Goal: Task Accomplishment & Management: Manage account settings

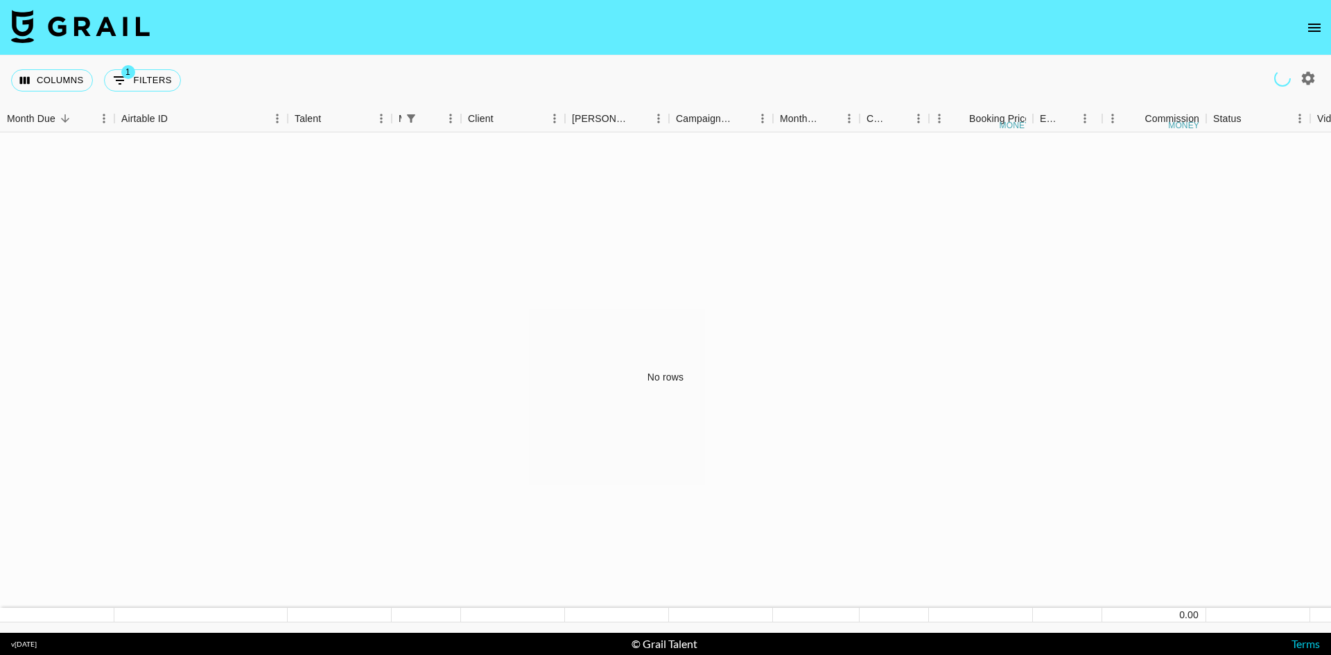
click at [1312, 18] on button "open drawer" at bounding box center [1315, 28] width 28 height 28
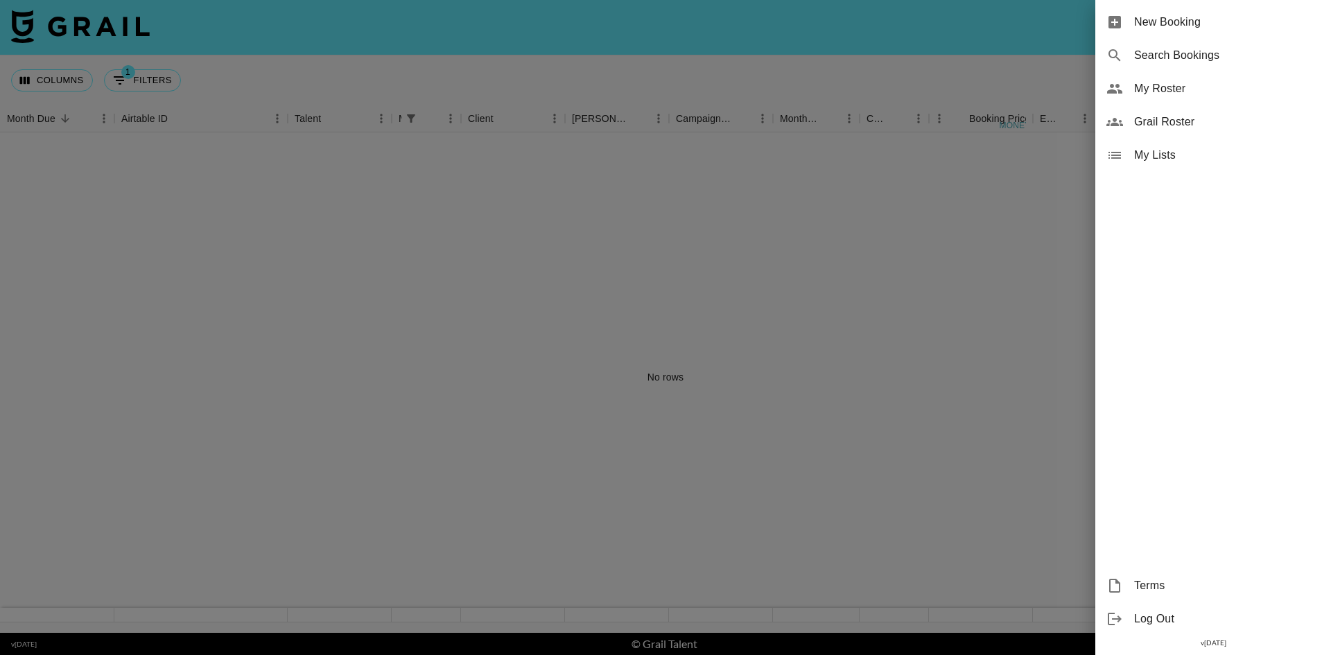
click at [1170, 88] on span "My Roster" at bounding box center [1227, 88] width 186 height 17
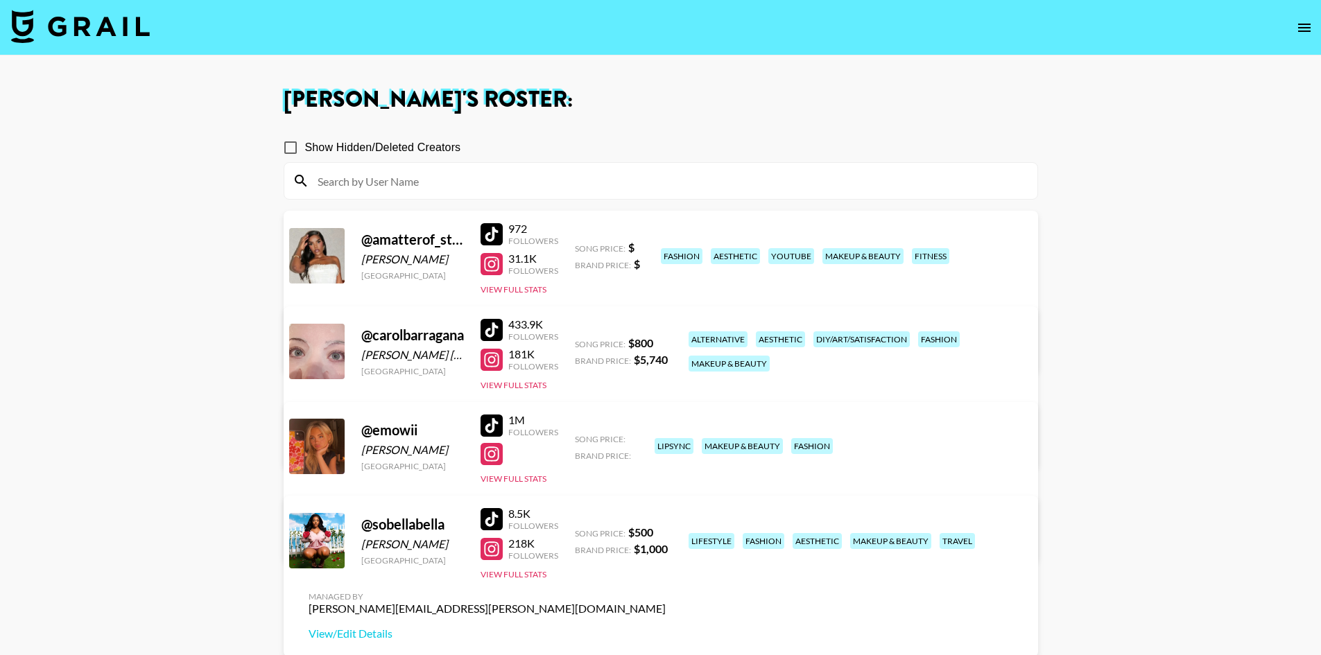
click at [178, 289] on main "Juliana Longhi 's Roster: Show Hidden/Deleted Creators @ amatterof_style Ruth C…" at bounding box center [660, 414] width 1321 height 718
click at [666, 531] on link "View/Edit Details" at bounding box center [487, 538] width 357 height 14
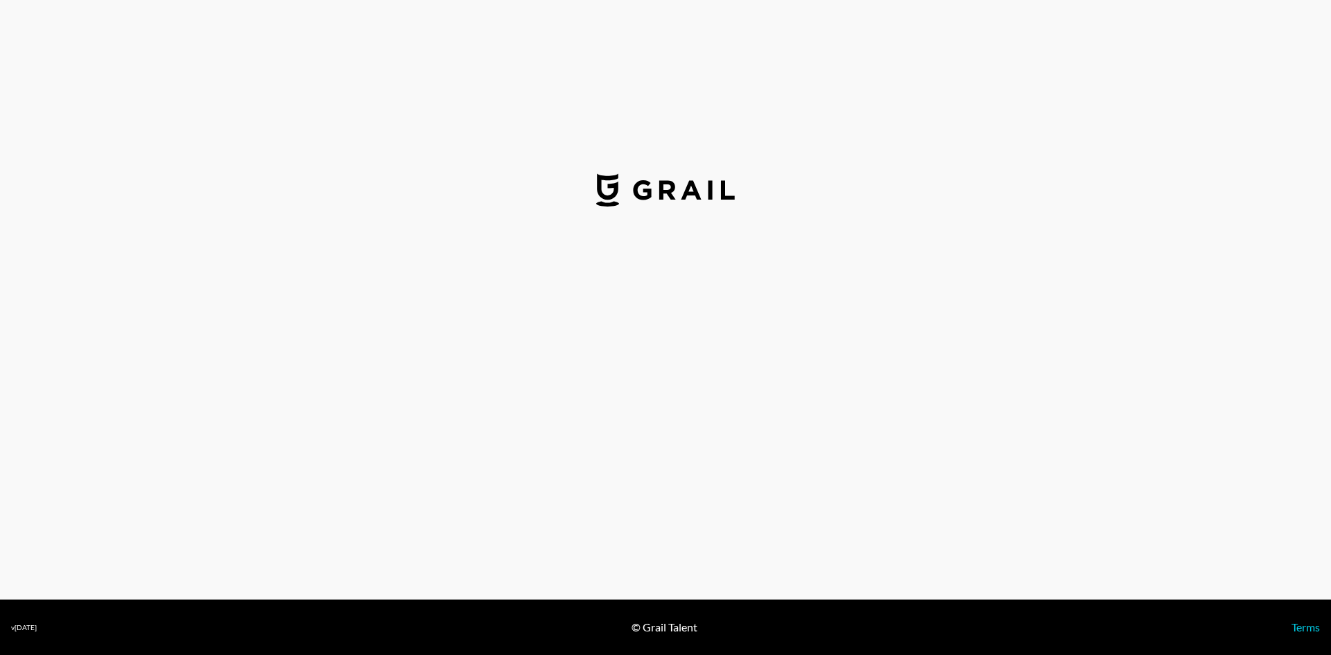
select select "USD"
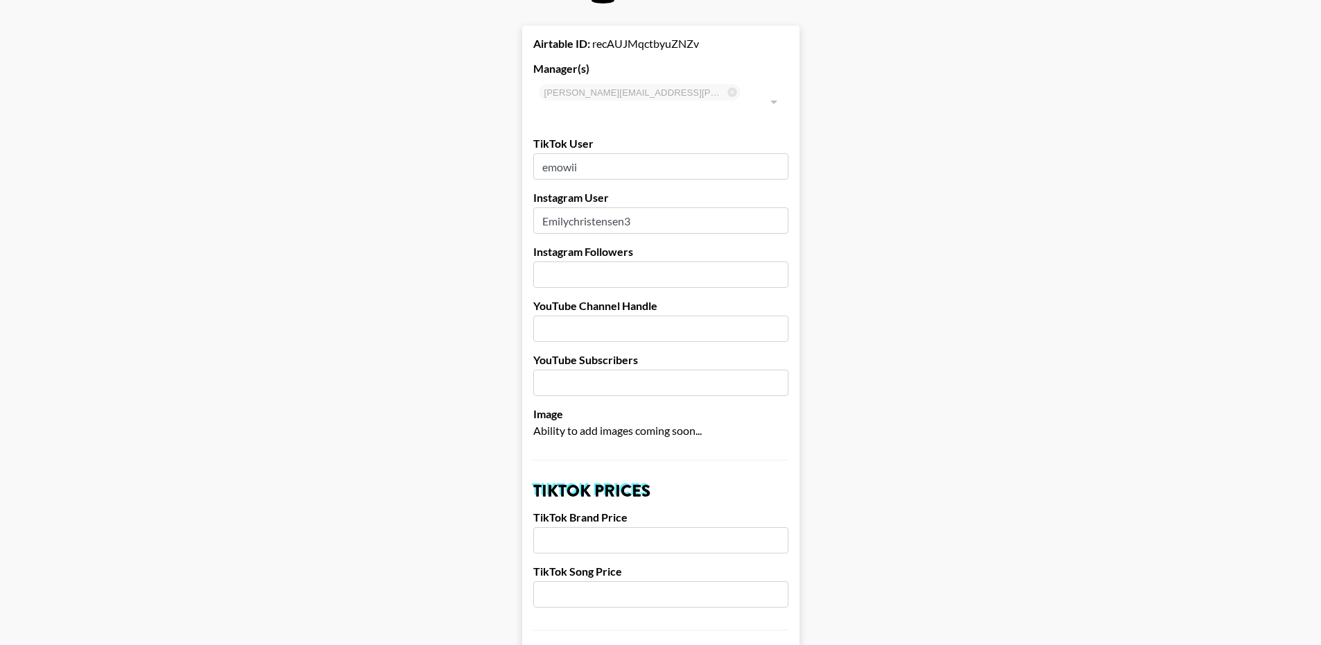
scroll to position [416, 0]
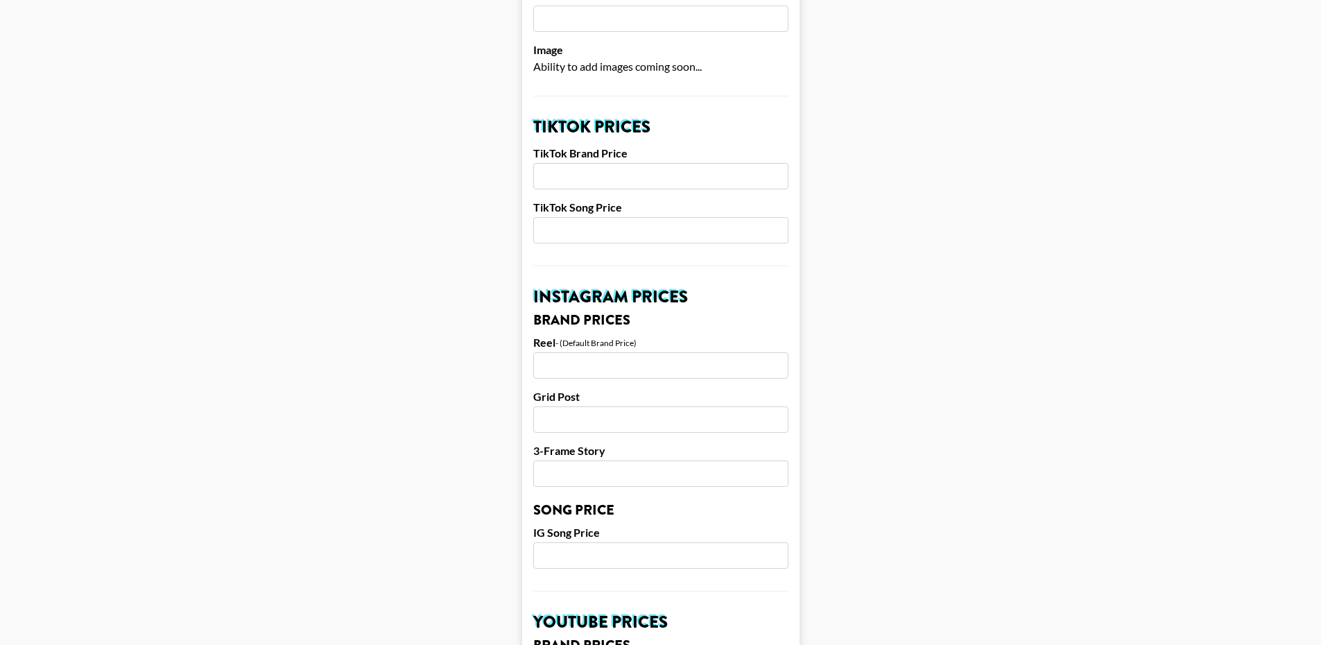
click at [634, 163] on input "number" at bounding box center [660, 176] width 255 height 26
type input "3000"
click at [609, 217] on input "number" at bounding box center [660, 230] width 255 height 26
type input "1000"
click at [470, 309] on main "Airtable ID: recAUJMqctbyuZNZv Manager(s) juliana.longhi@grail-talent.com ​ Tik…" at bounding box center [660, 534] width 1299 height 1745
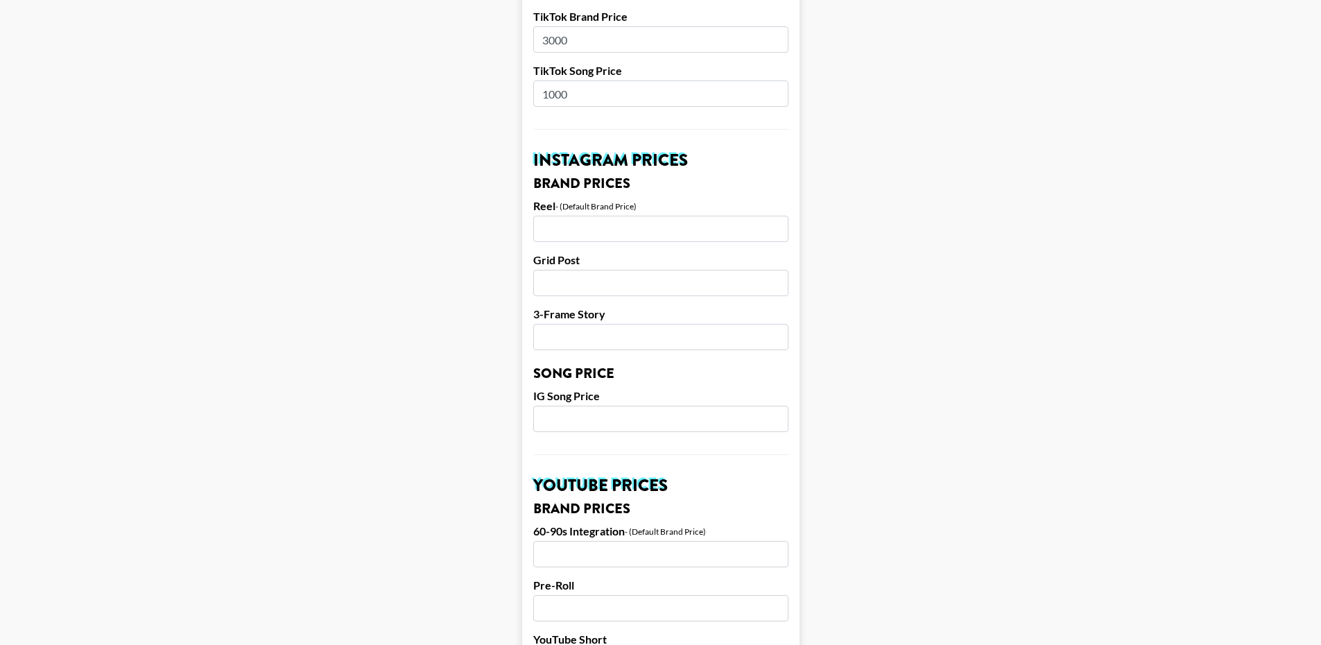
scroll to position [555, 0]
click at [607, 214] on input "number" at bounding box center [660, 227] width 255 height 26
type input "1000"
click at [605, 268] on input "number" at bounding box center [660, 281] width 255 height 26
type input "800"
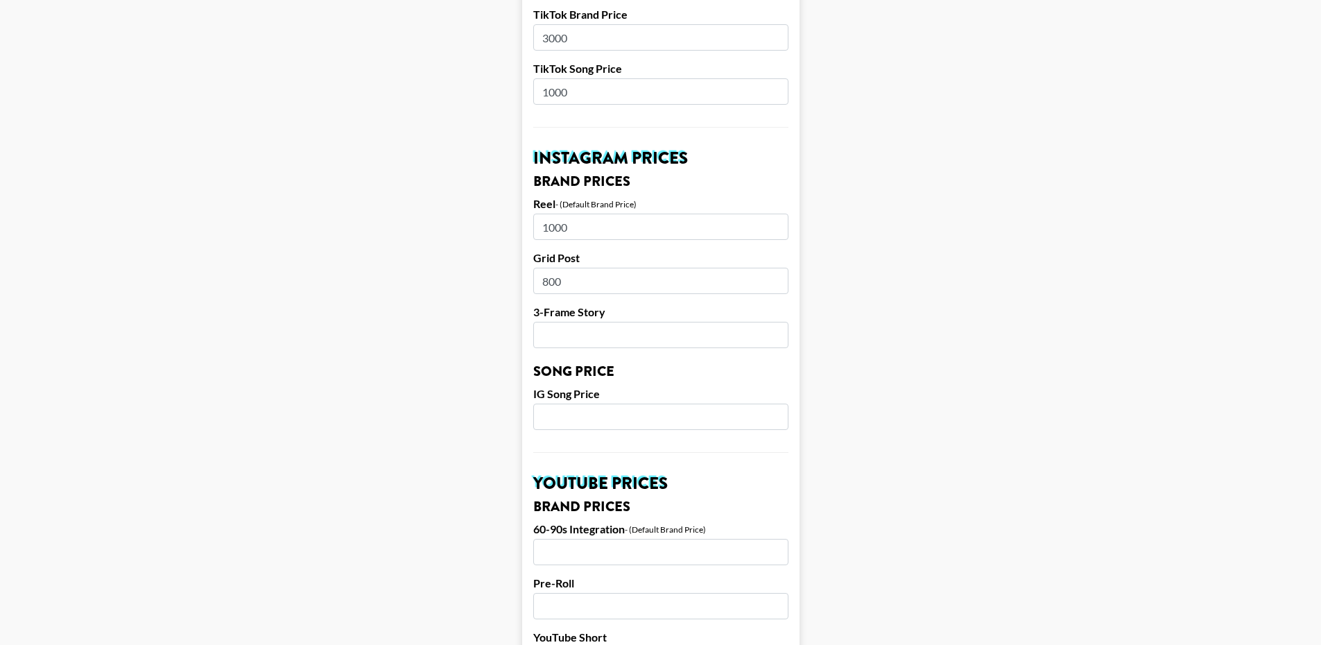
click at [607, 322] on input "number" at bounding box center [660, 335] width 255 height 26
type input "500"
click at [489, 398] on main "Airtable ID: recAUJMqctbyuZNZv Manager(s) juliana.longhi@grail-talent.com ​ Tik…" at bounding box center [660, 395] width 1299 height 1745
click at [623, 404] on input "number" at bounding box center [660, 417] width 255 height 26
type input "900"
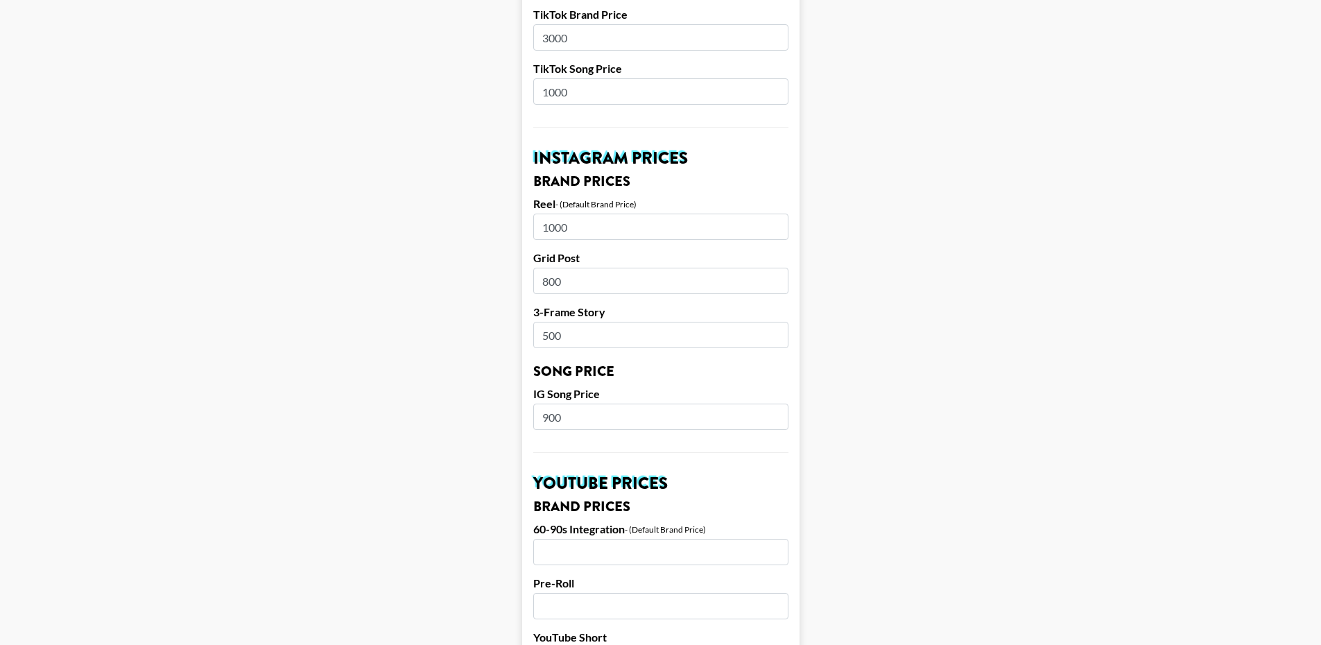
click at [460, 478] on main "Airtable ID: recAUJMqctbyuZNZv Manager(s) juliana.longhi@grail-talent.com ​ Tik…" at bounding box center [660, 395] width 1299 height 1745
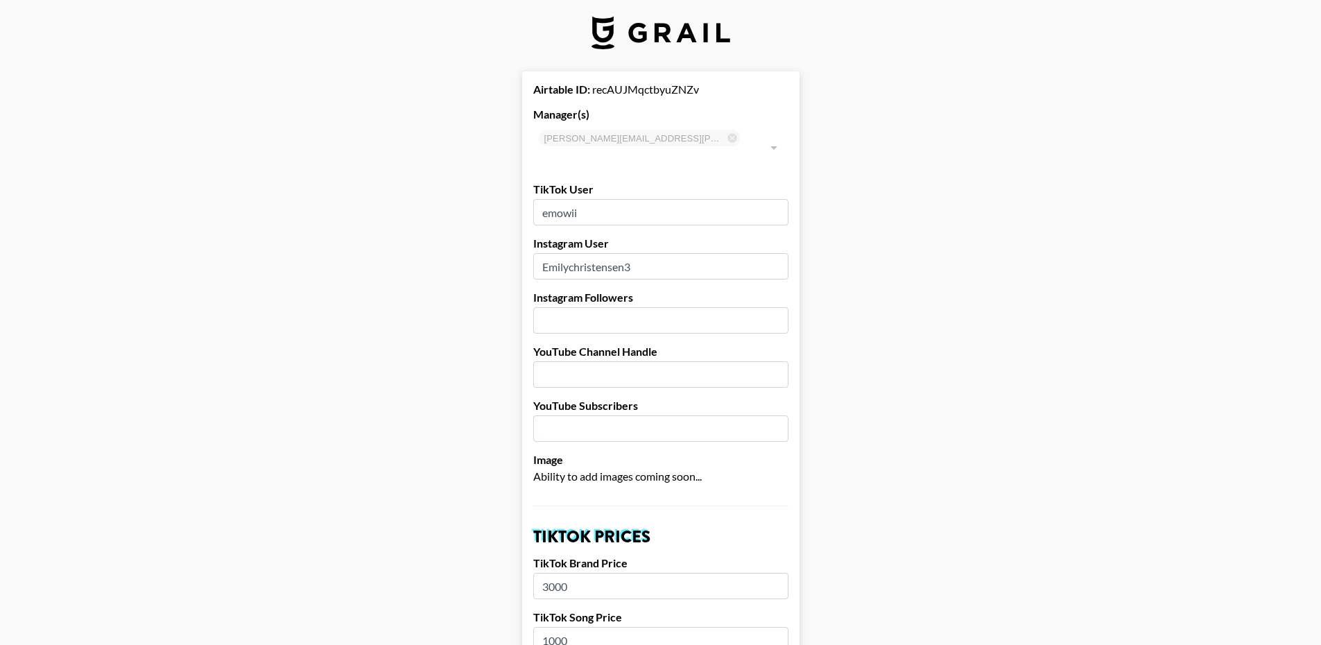
scroll to position [0, 0]
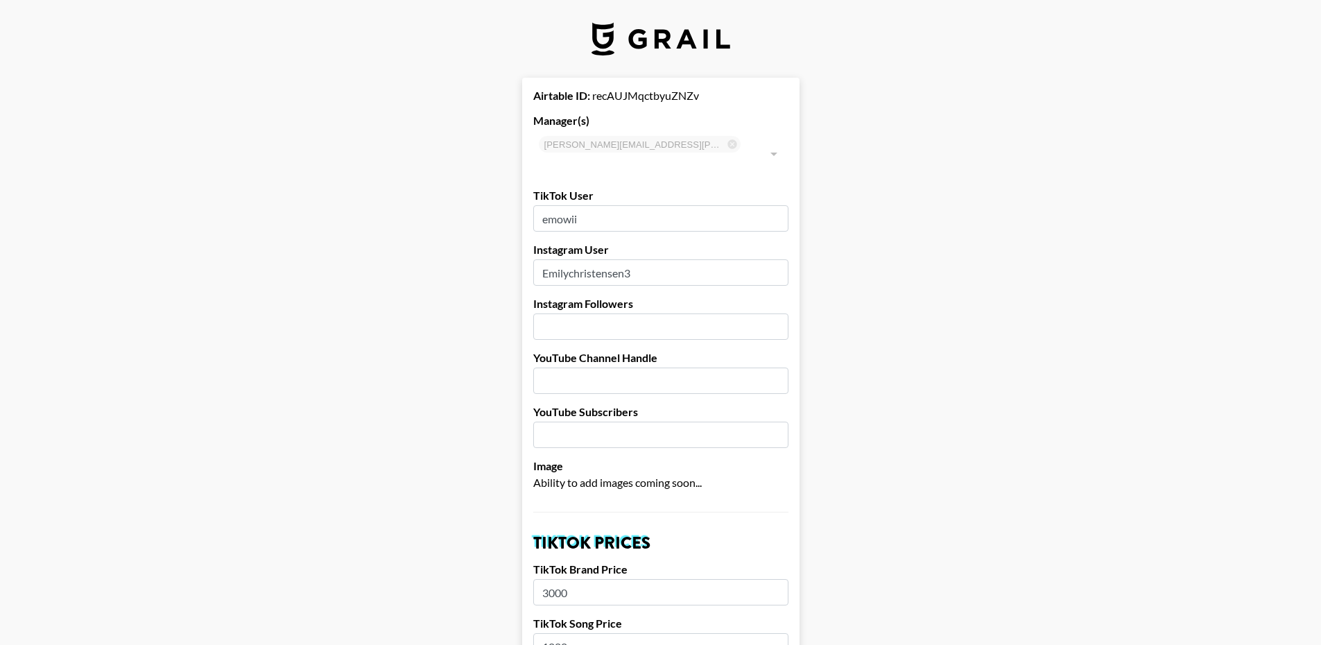
click at [592, 313] on input "number" at bounding box center [660, 326] width 255 height 26
type input "65000"
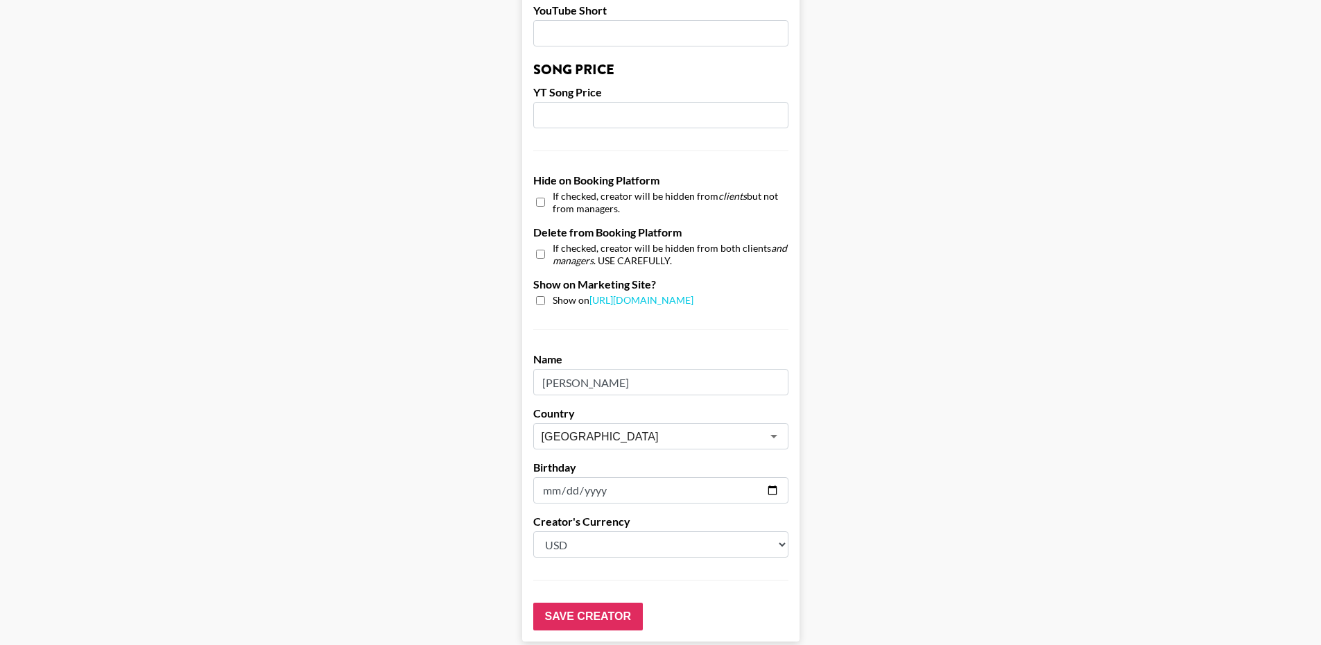
scroll to position [1281, 0]
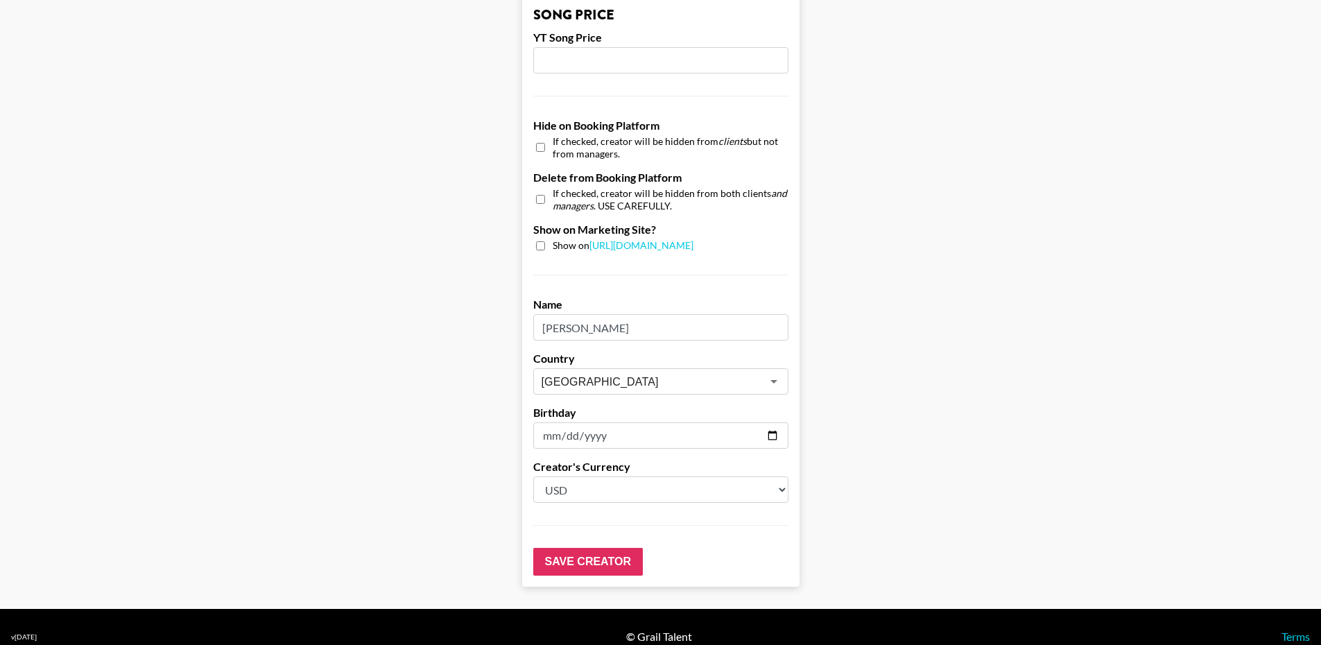
click at [543, 239] on div "Show on https://grail-talent.com/talent" at bounding box center [660, 245] width 255 height 13
click at [545, 241] on input "checkbox" at bounding box center [540, 245] width 9 height 9
checkbox input "true"
click at [621, 548] on input "Save Creator" at bounding box center [588, 562] width 110 height 28
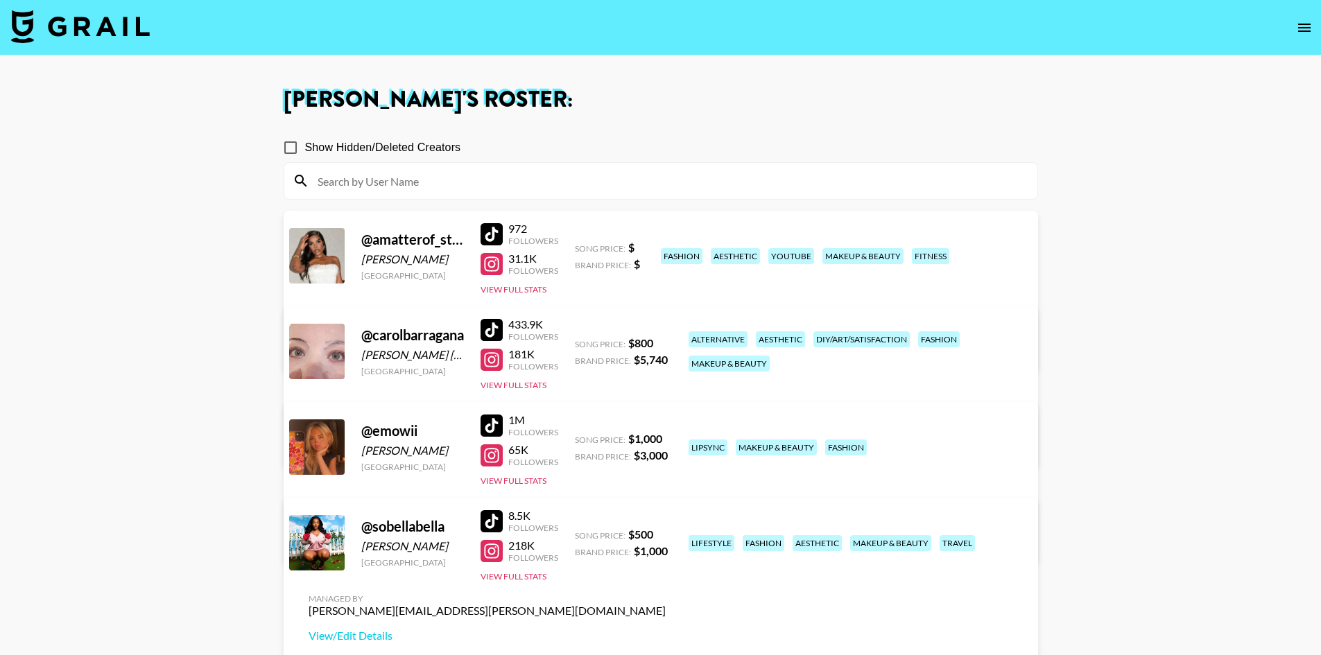
click at [113, 32] on img at bounding box center [80, 26] width 139 height 33
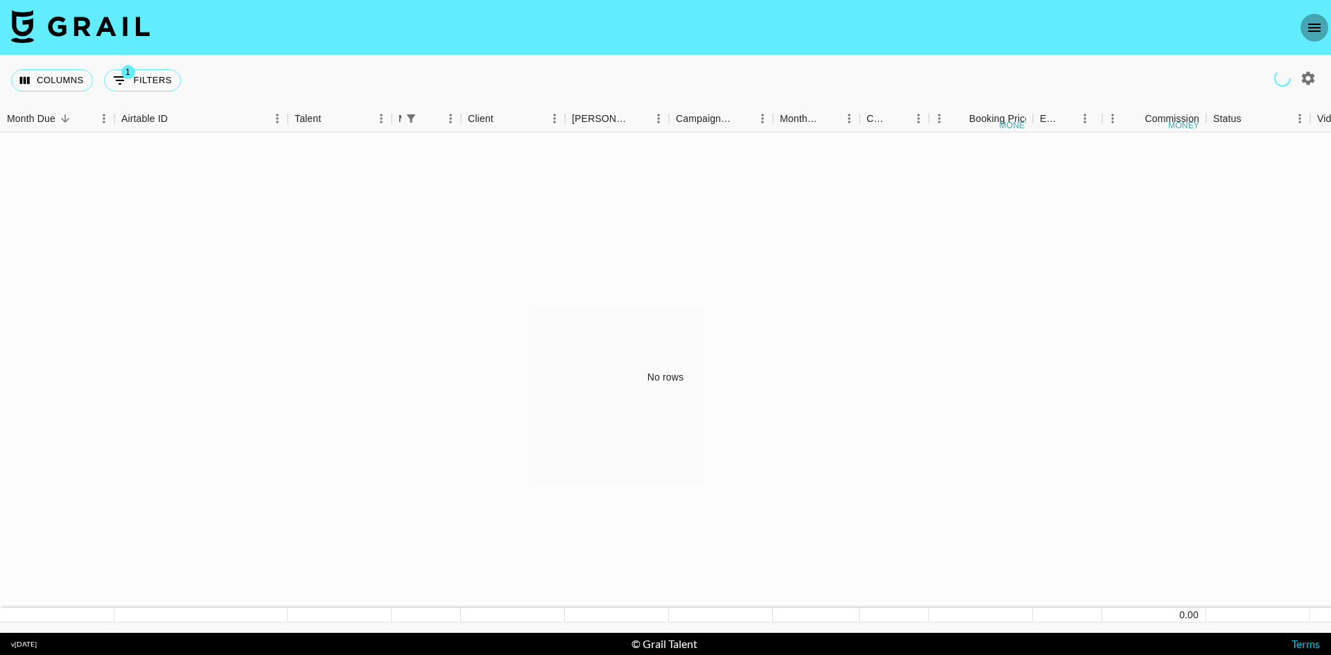
click at [1324, 23] on button "open drawer" at bounding box center [1315, 28] width 28 height 28
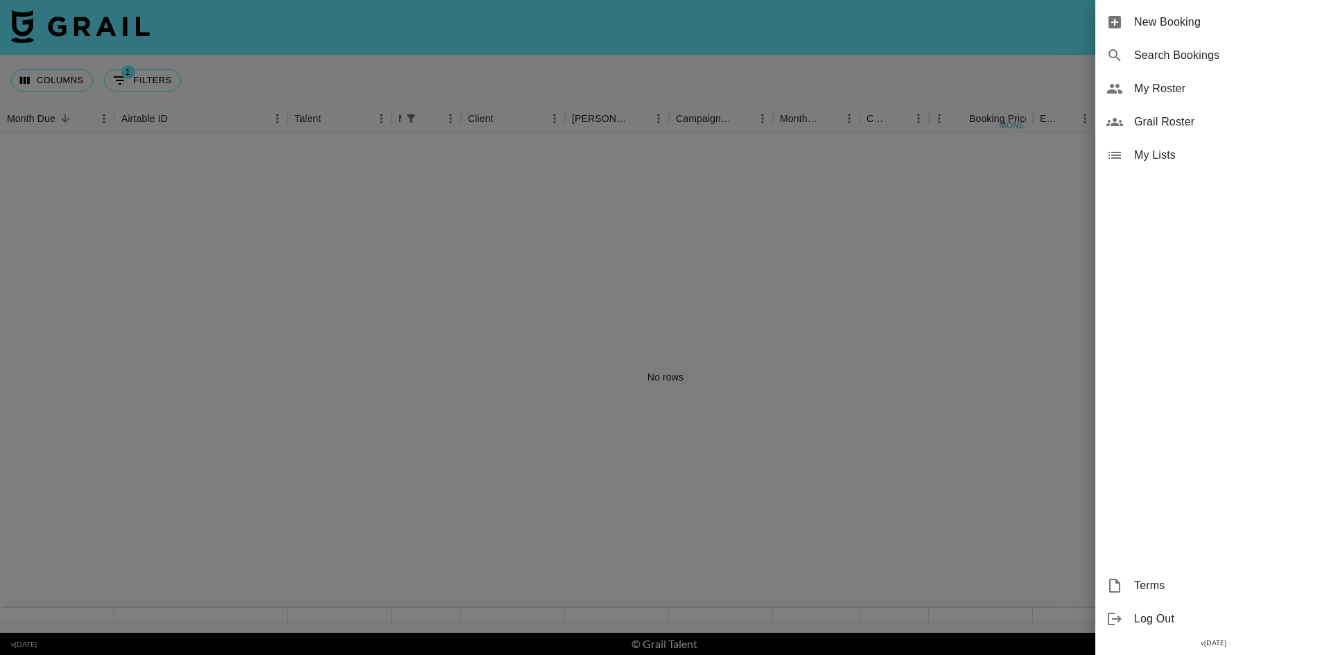
click at [1134, 159] on div "My Lists" at bounding box center [1214, 155] width 236 height 33
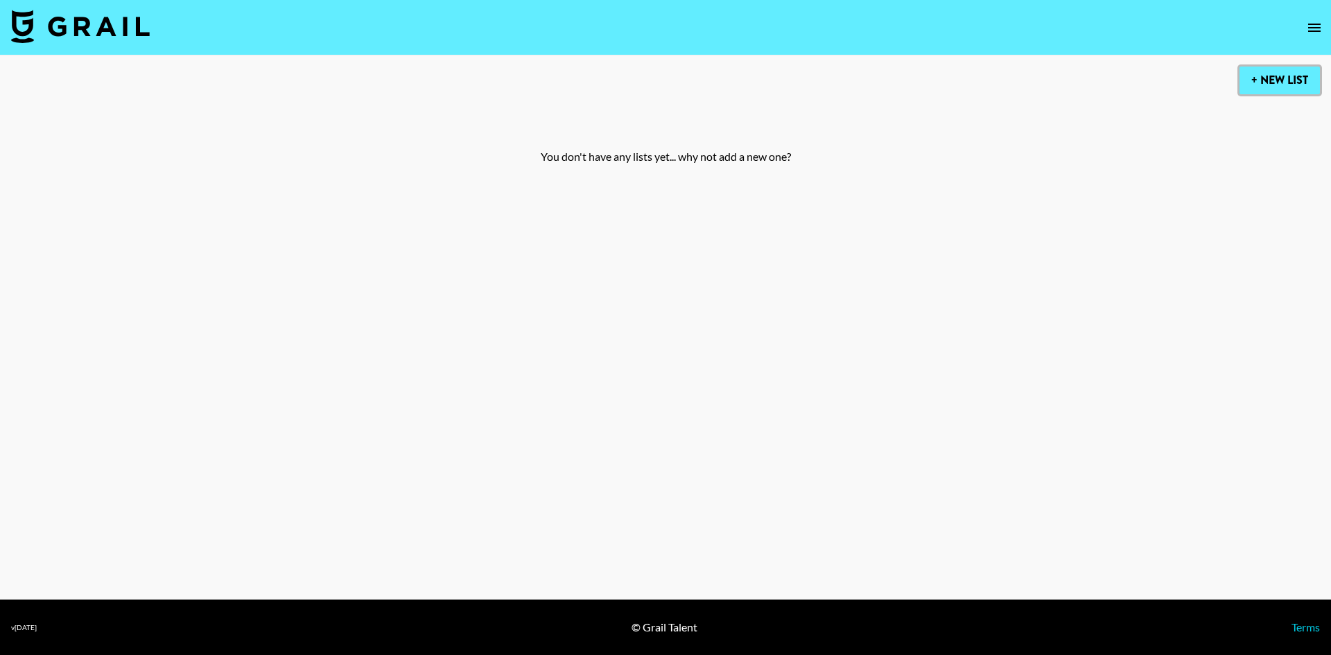
click at [1266, 77] on button "+ New List" at bounding box center [1280, 81] width 80 height 28
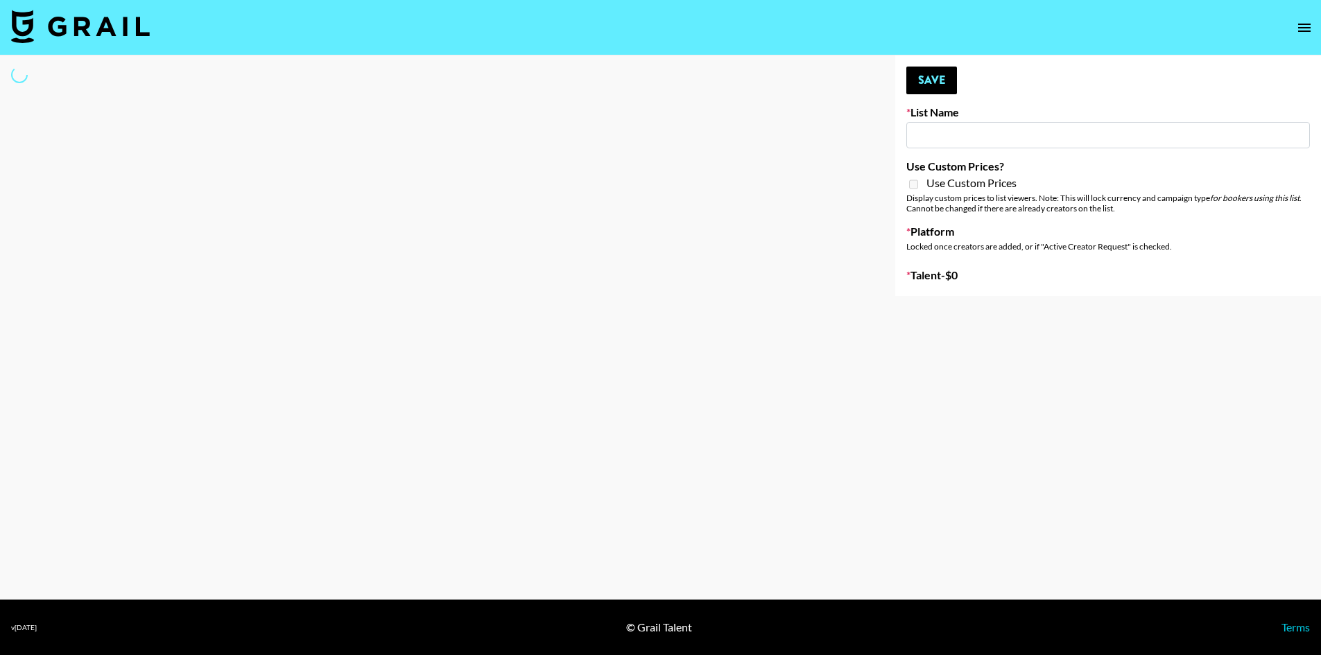
type input "New List"
select select "Song"
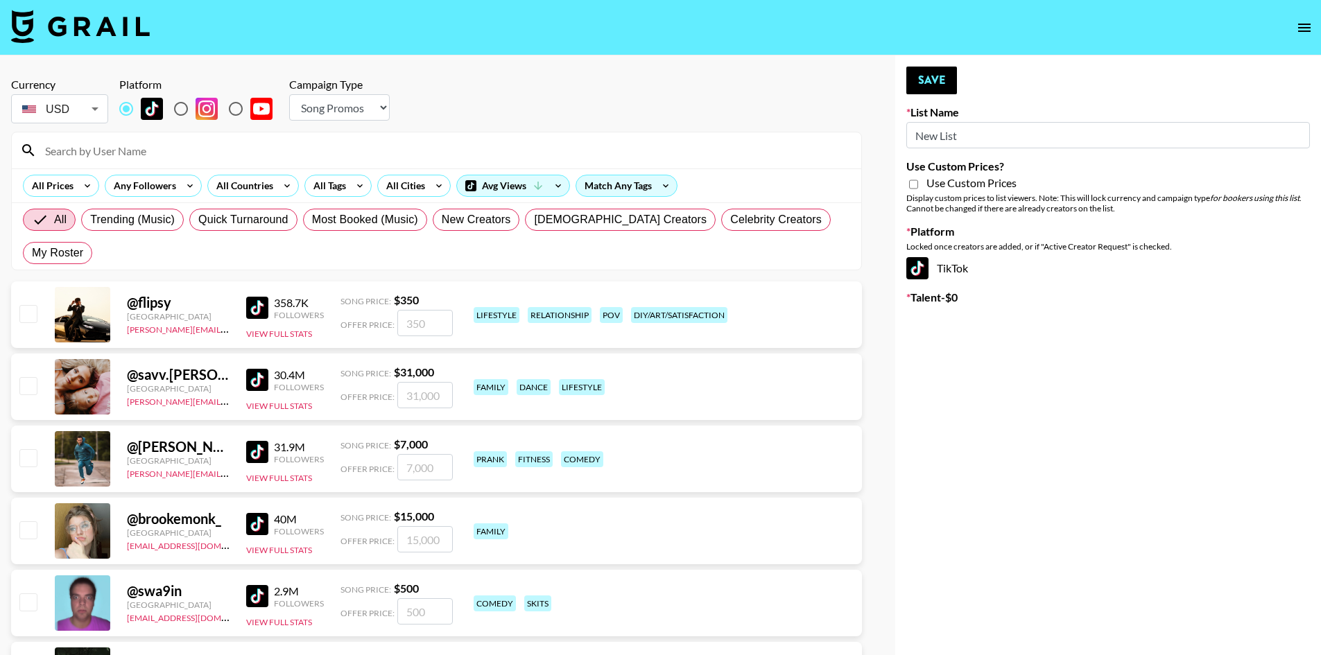
click at [603, 76] on section "Currency USD USD ​ Platform Campaign Type Choose Type... Song Promos Brand Prom…" at bounding box center [436, 169] width 851 height 204
